Goal: Task Accomplishment & Management: Manage account settings

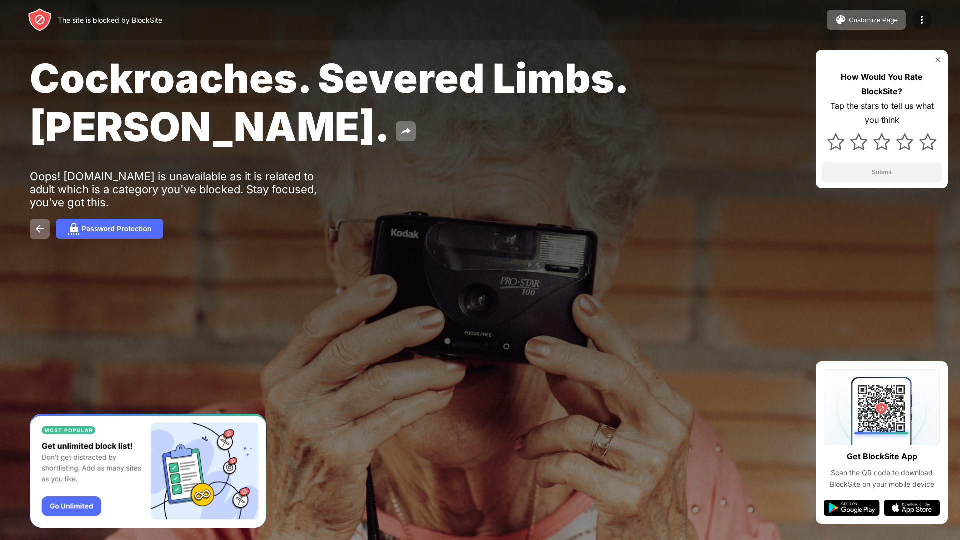
click at [921, 18] on img at bounding box center [922, 20] width 12 height 12
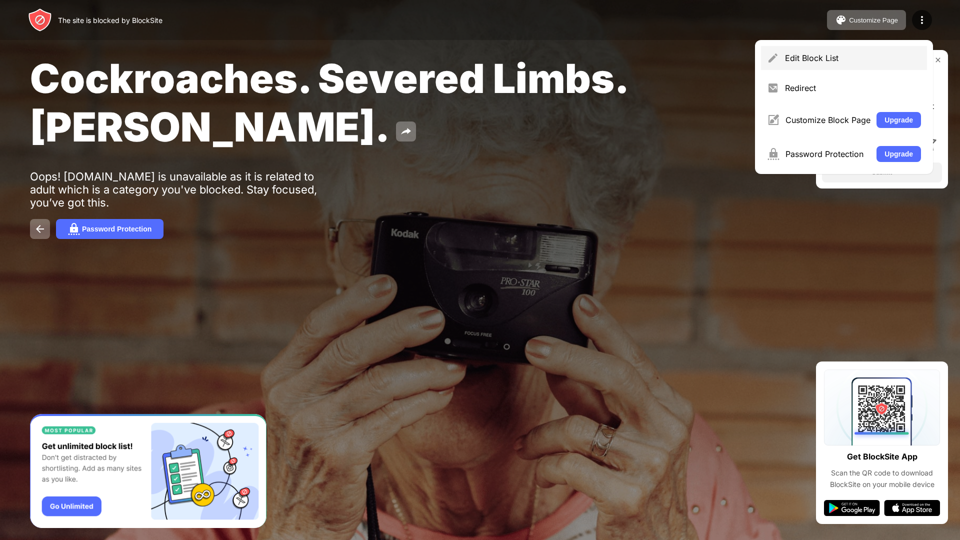
click at [824, 58] on div "Edit Block List" at bounding box center [853, 58] width 136 height 10
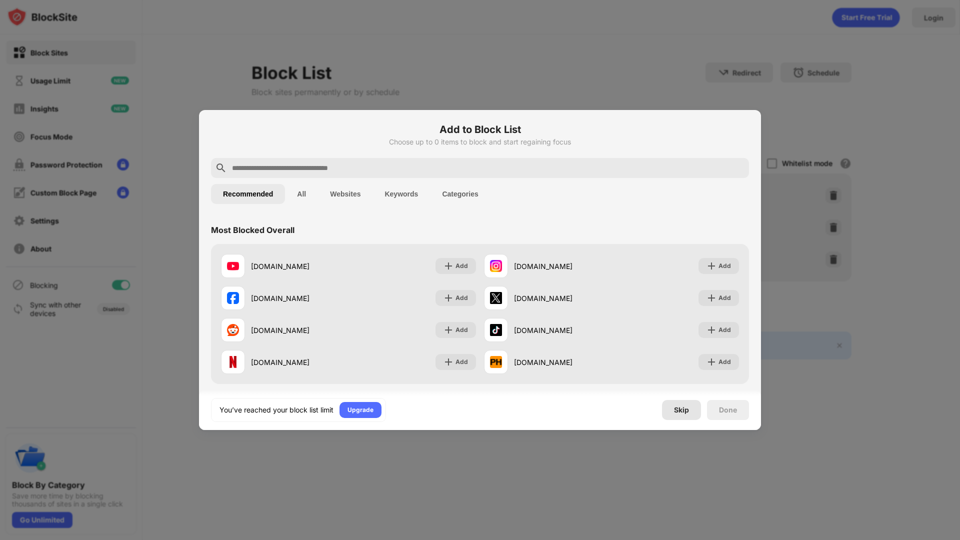
click at [680, 411] on div "Skip" at bounding box center [681, 410] width 15 height 8
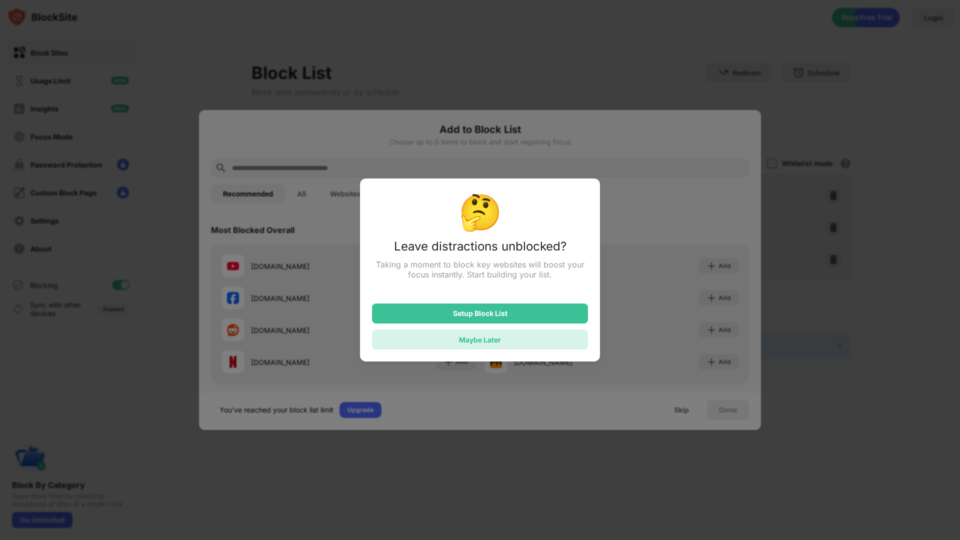
click at [502, 342] on div "Maybe Later" at bounding box center [480, 340] width 216 height 20
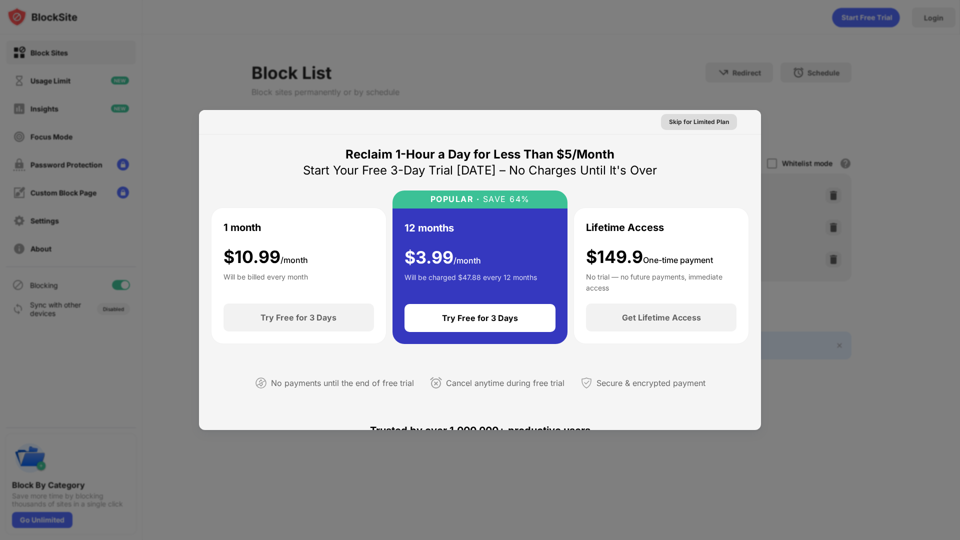
click at [675, 118] on div "Skip for Limited Plan" at bounding box center [699, 122] width 60 height 10
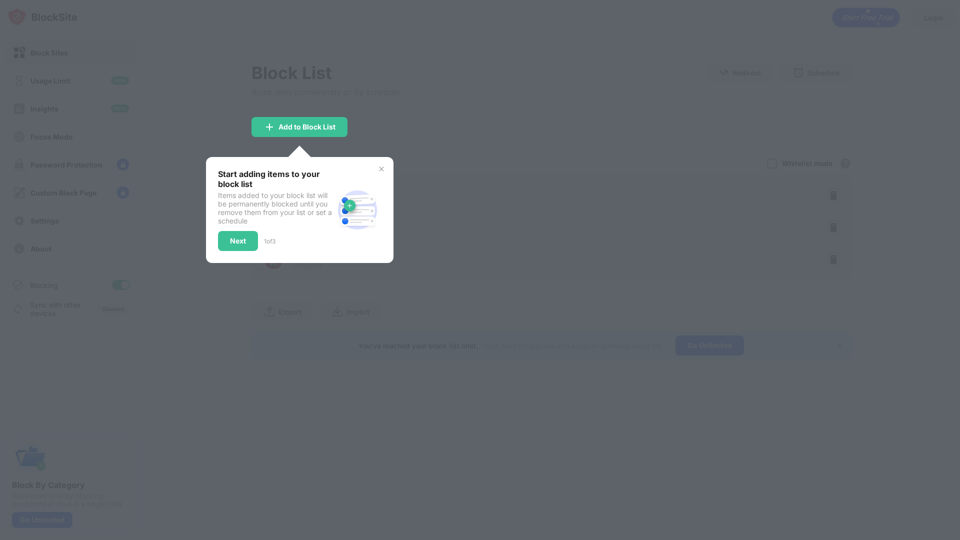
click at [472, 135] on div at bounding box center [480, 270] width 960 height 540
click at [378, 166] on img at bounding box center [382, 169] width 8 height 8
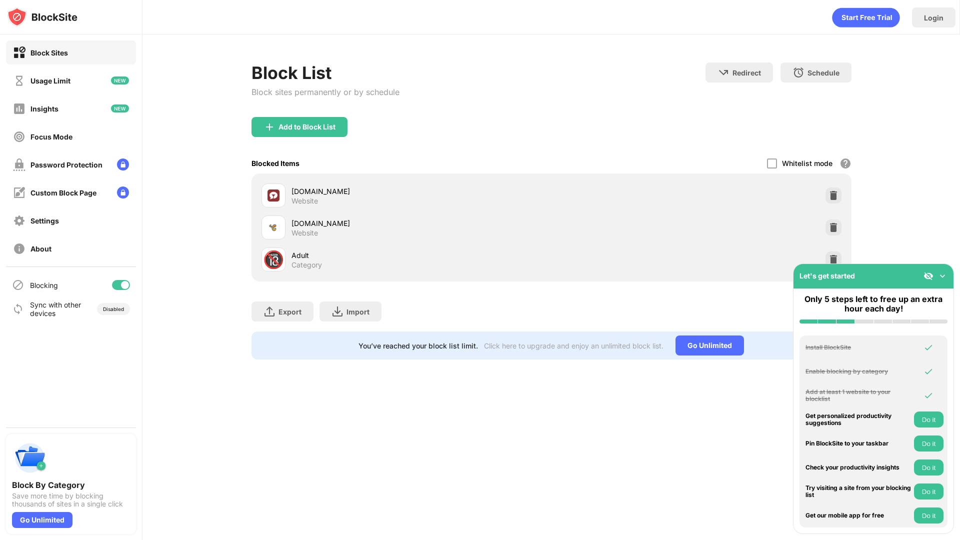
scroll to position [7, 0]
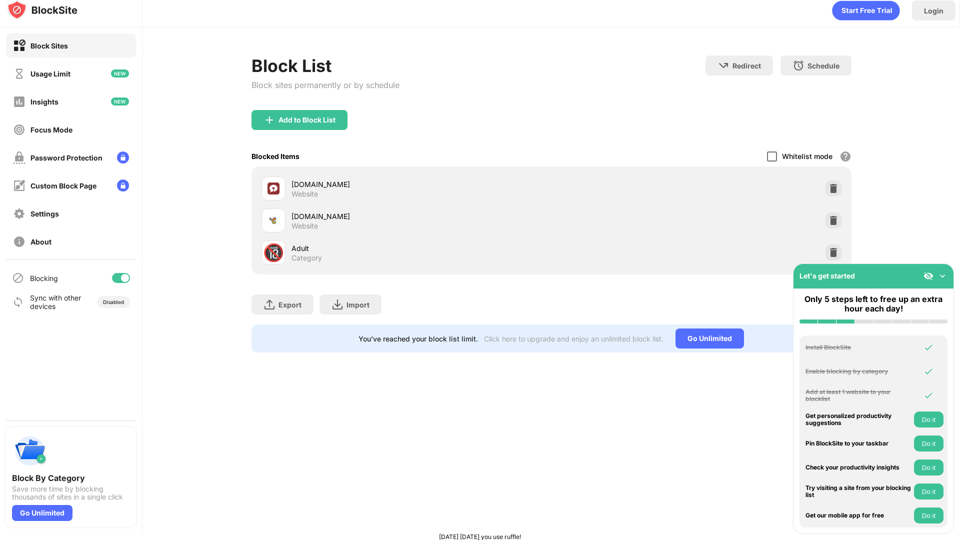
click at [774, 153] on div at bounding box center [772, 157] width 10 height 10
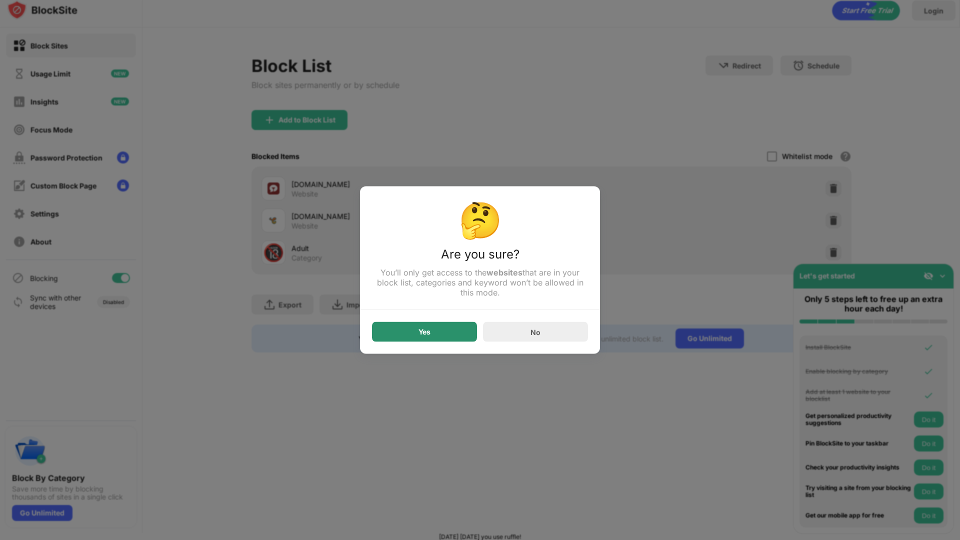
click at [457, 333] on div "Yes" at bounding box center [424, 332] width 105 height 20
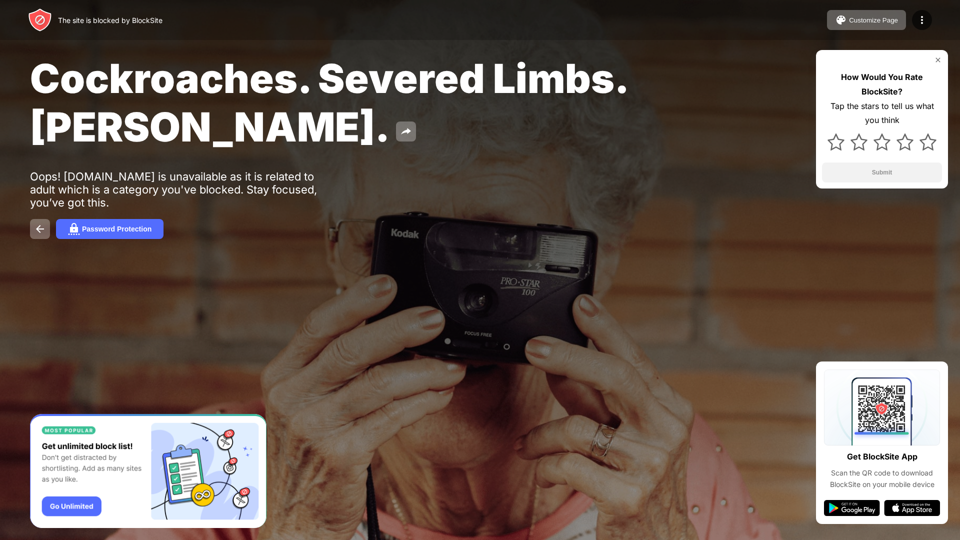
click at [518, 128] on div "Cockroaches. Severed Limbs. John Goodman." at bounding box center [390, 102] width 720 height 97
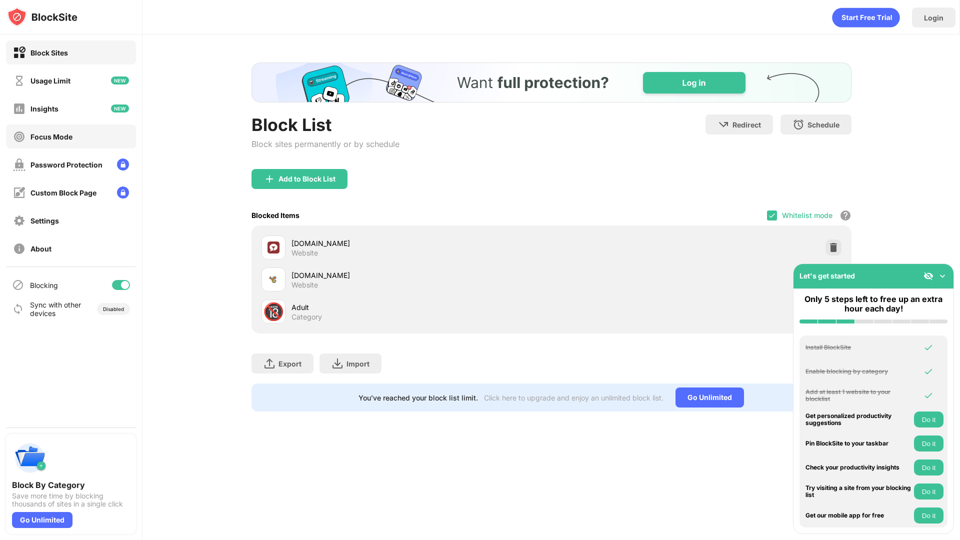
click at [60, 133] on div "Focus Mode" at bounding box center [52, 137] width 42 height 9
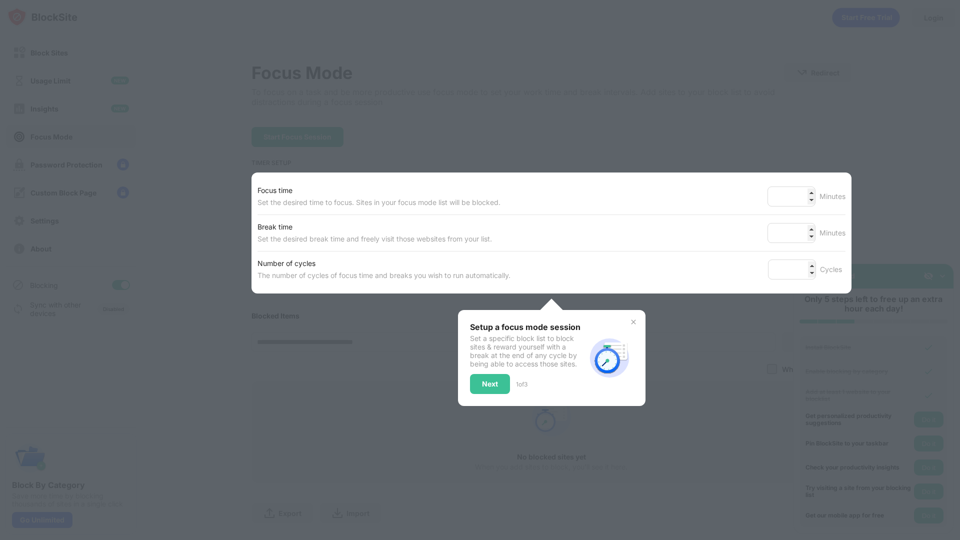
click at [322, 133] on div at bounding box center [480, 270] width 960 height 540
click at [486, 368] on div "Setup a focus mode session Set a specific block list to block sites & reward yo…" at bounding box center [528, 358] width 116 height 72
click at [488, 378] on div "Next" at bounding box center [490, 384] width 40 height 20
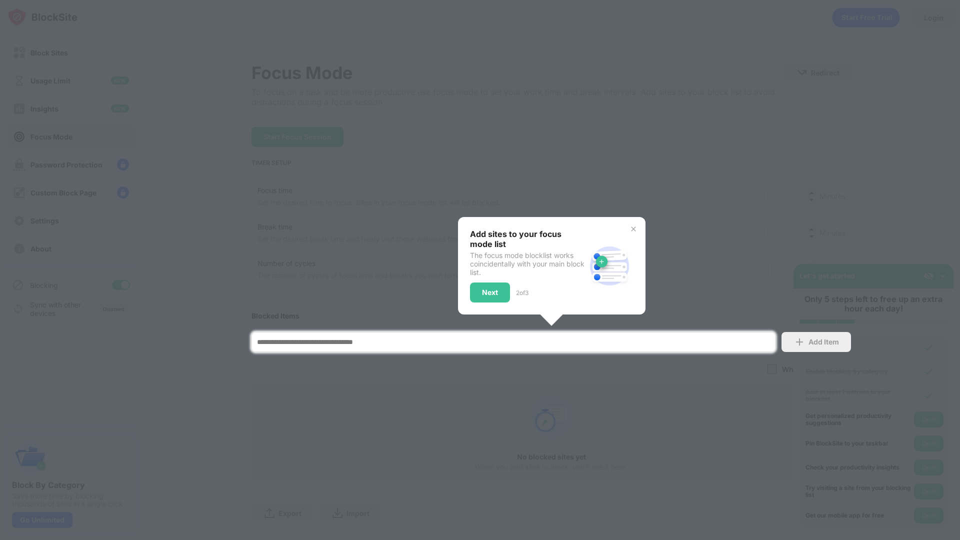
scroll to position [20, 0]
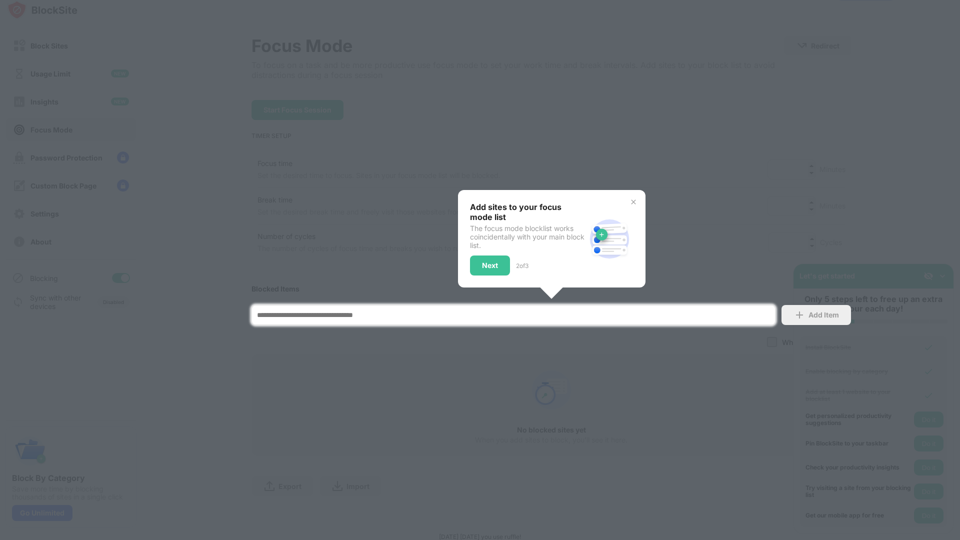
click at [488, 378] on div at bounding box center [480, 270] width 960 height 540
click at [636, 198] on img at bounding box center [634, 202] width 8 height 8
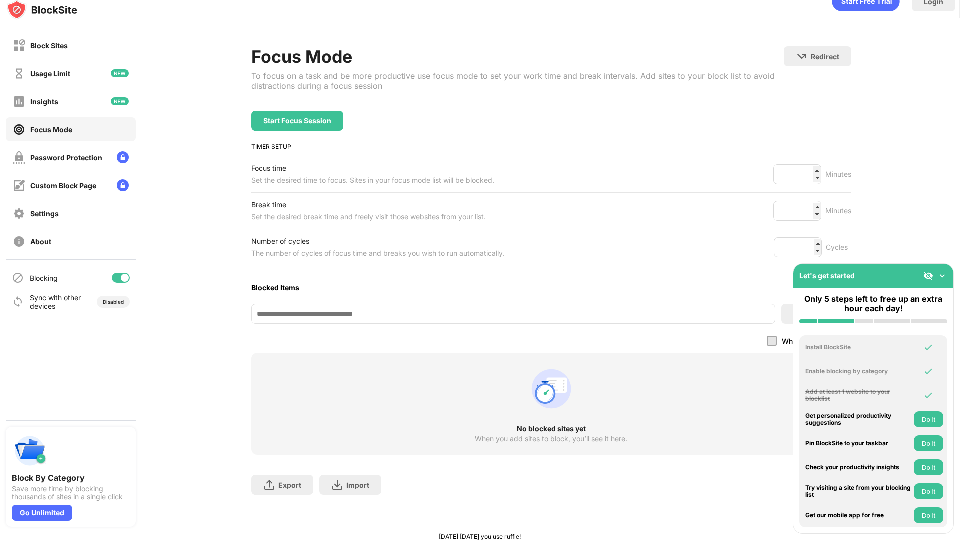
scroll to position [8, 0]
click at [73, 224] on div "Settings" at bounding box center [71, 214] width 130 height 24
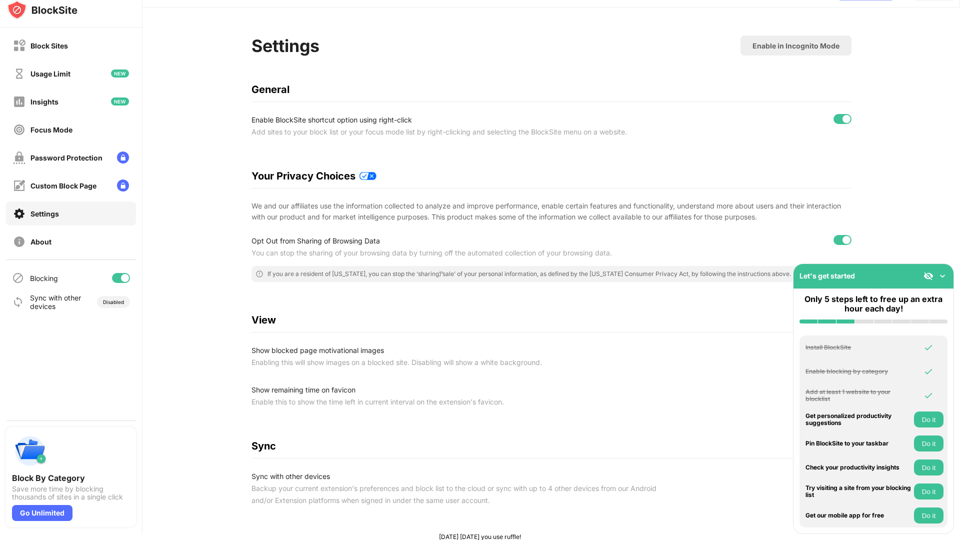
click at [943, 274] on img at bounding box center [943, 276] width 10 height 10
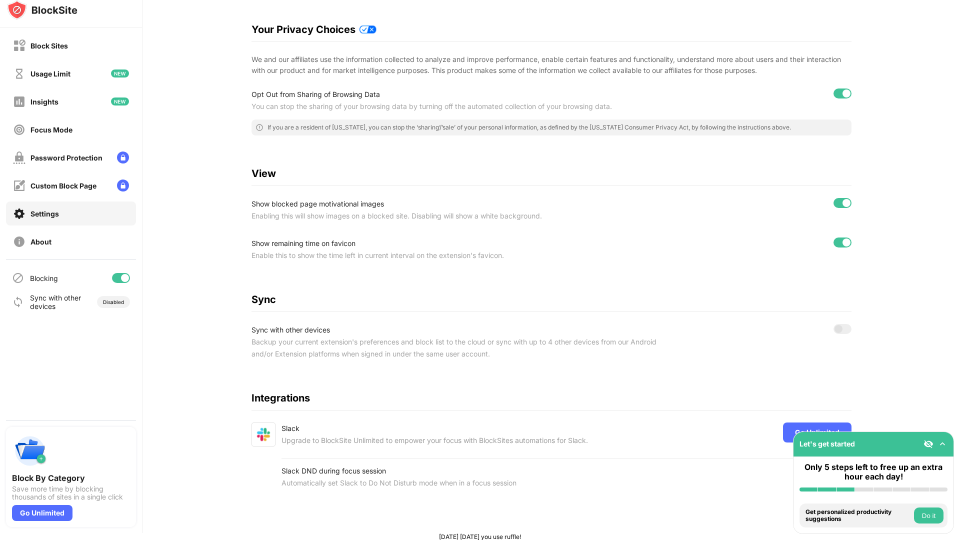
scroll to position [0, 0]
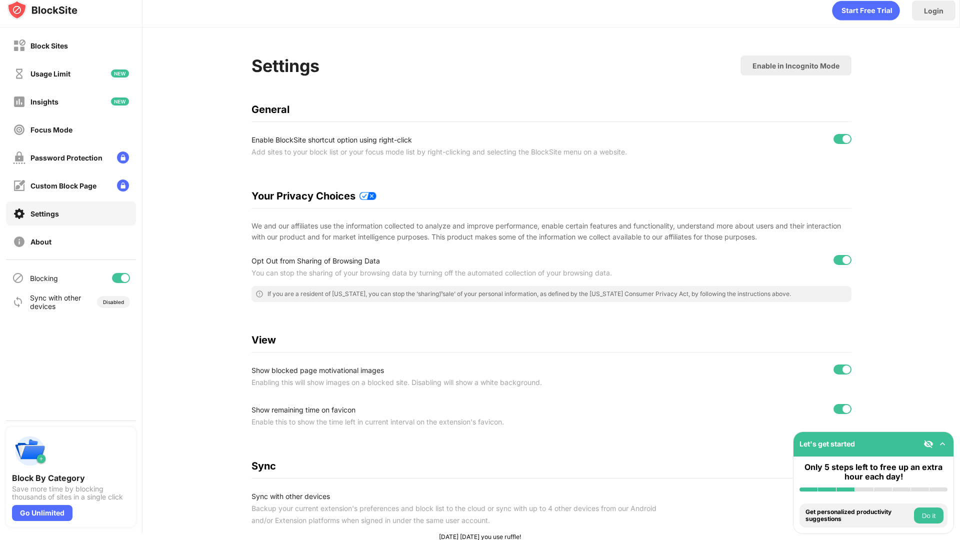
click at [116, 282] on div at bounding box center [121, 278] width 18 height 10
